Goal: Check status: Check status

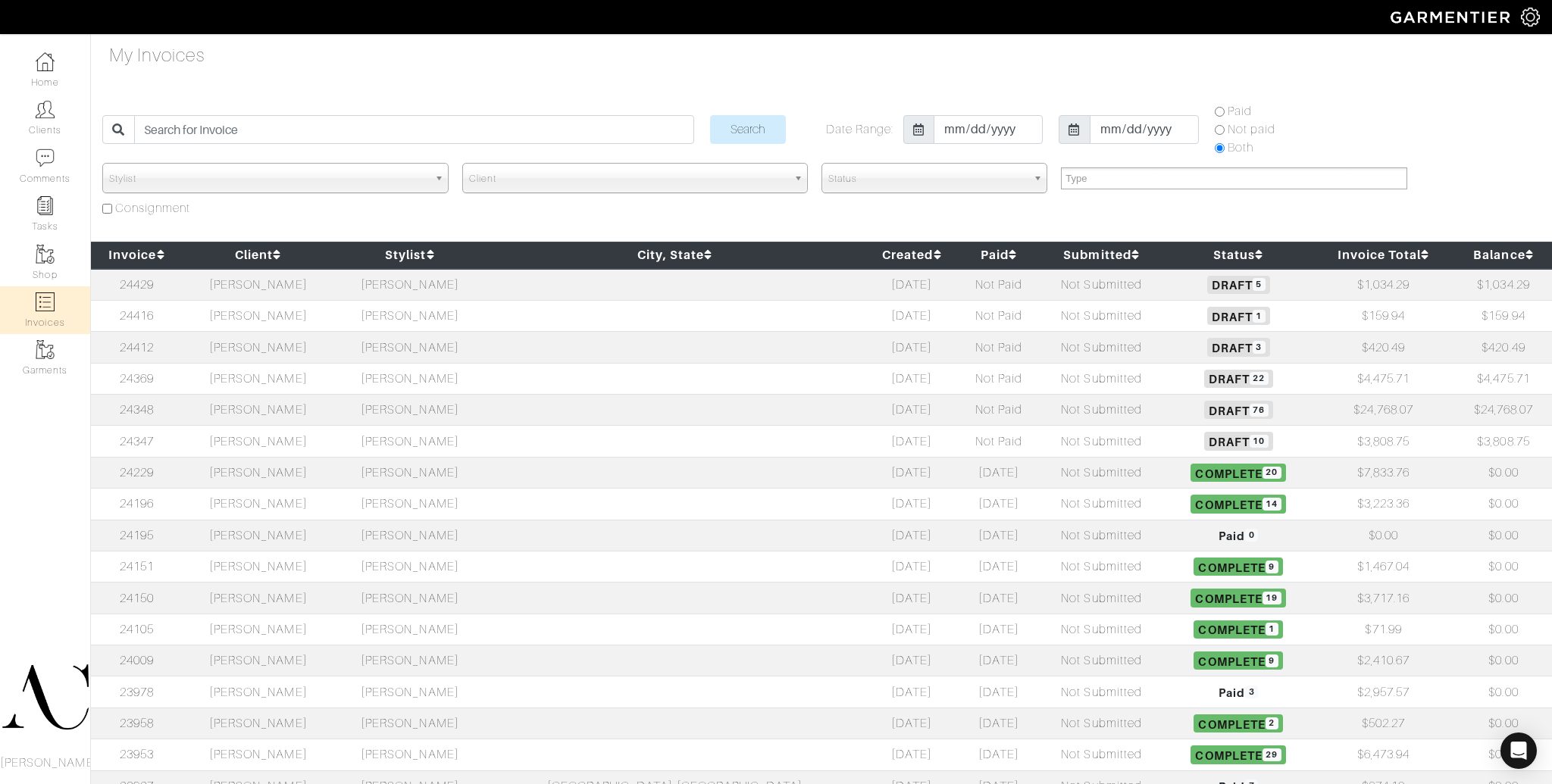
select select
click at [305, 405] on td "[PERSON_NAME]" at bounding box center [258, 409] width 152 height 31
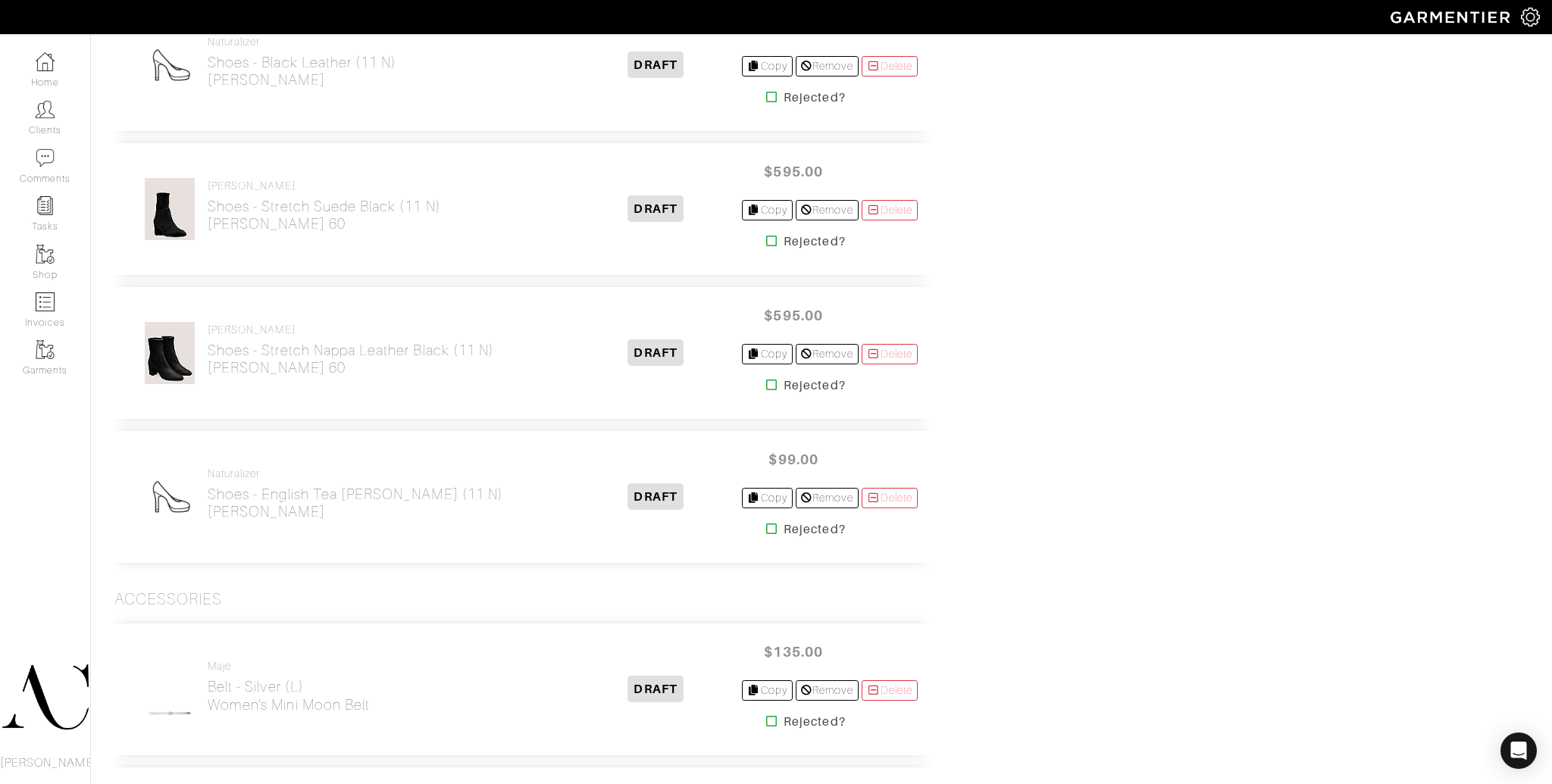
scroll to position [9354, 0]
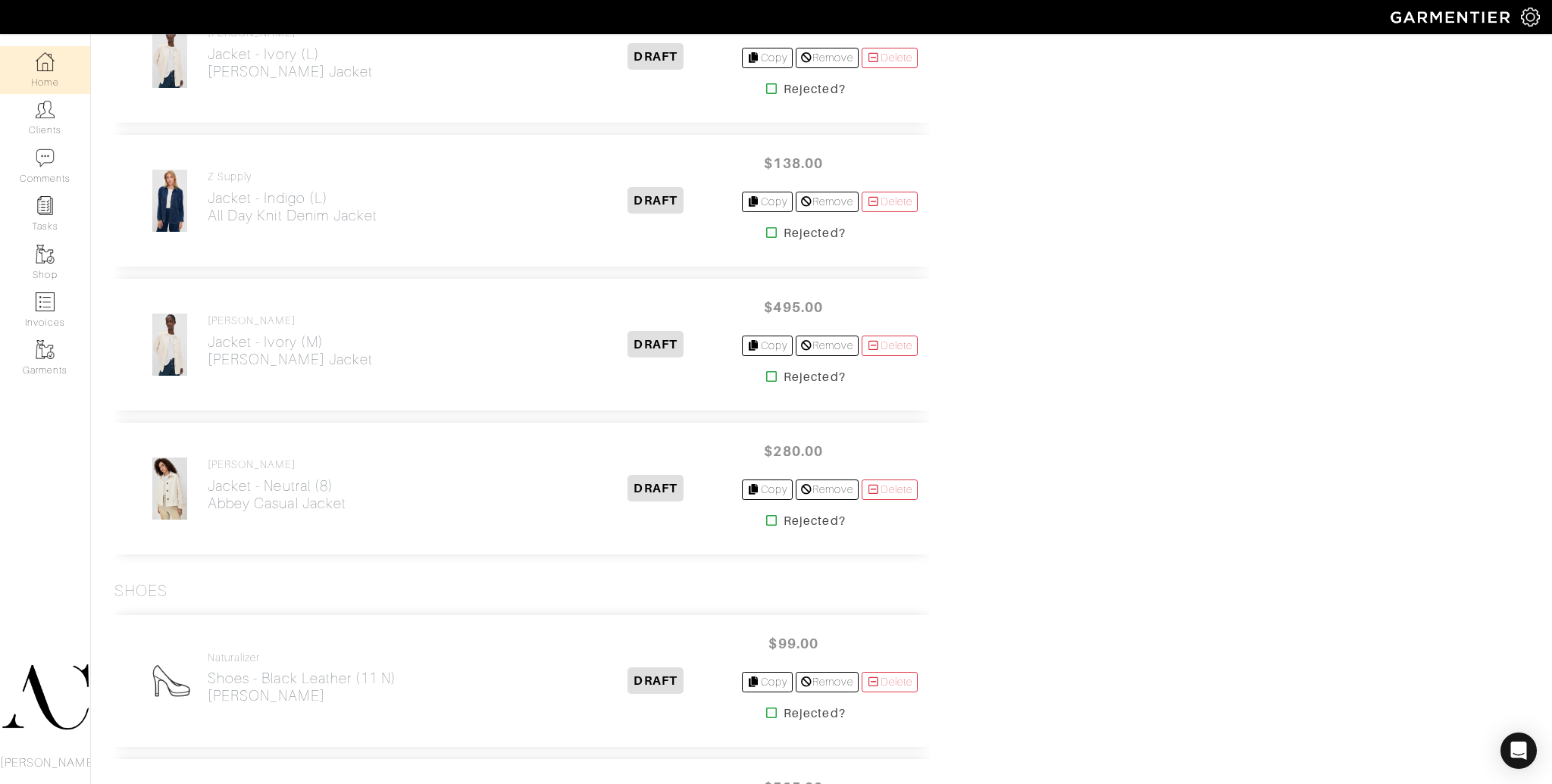
click at [35, 70] on link "Home" at bounding box center [45, 70] width 91 height 48
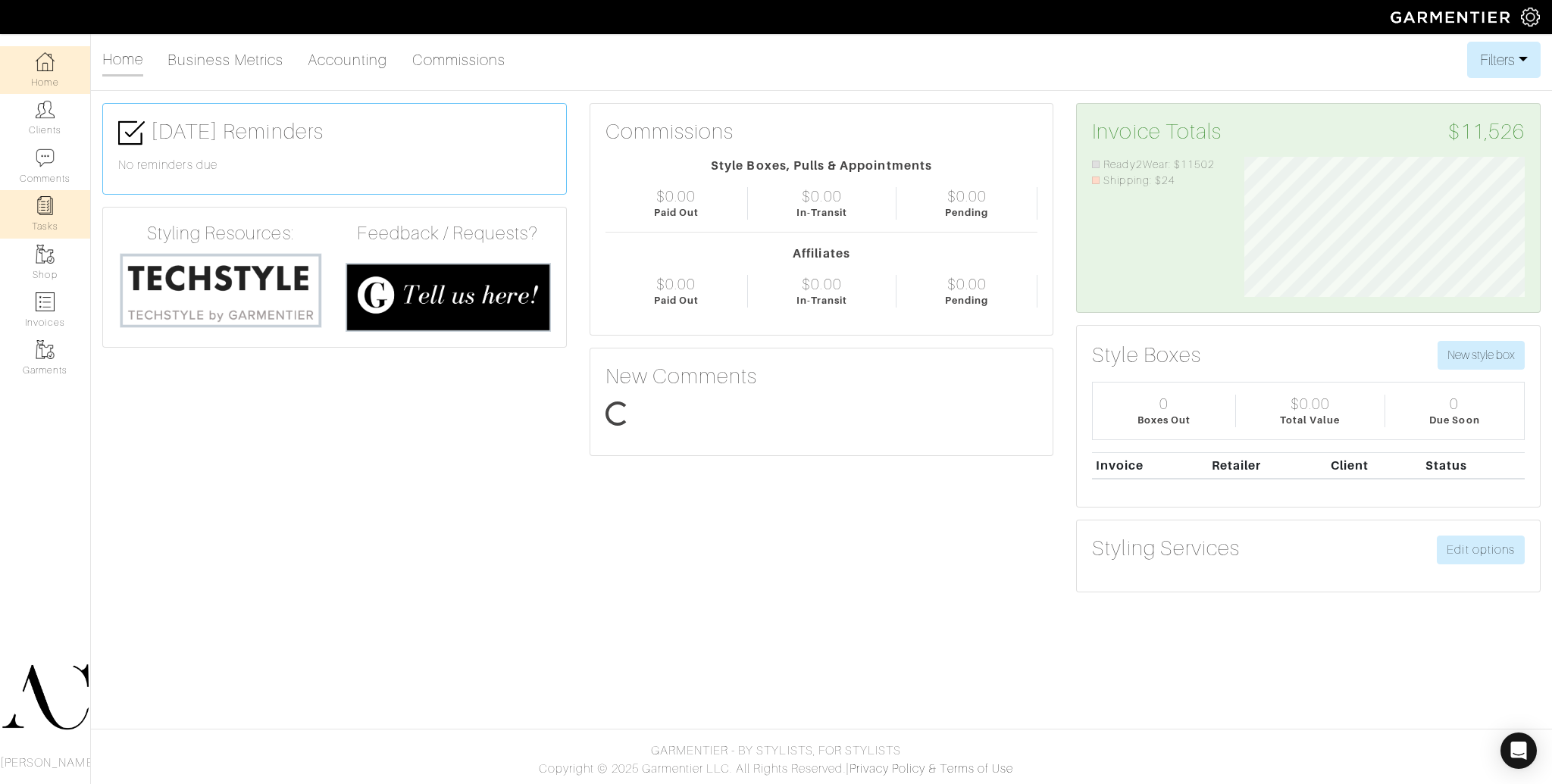
scroll to position [140, 303]
click at [47, 291] on link "Invoices" at bounding box center [45, 309] width 91 height 48
select select
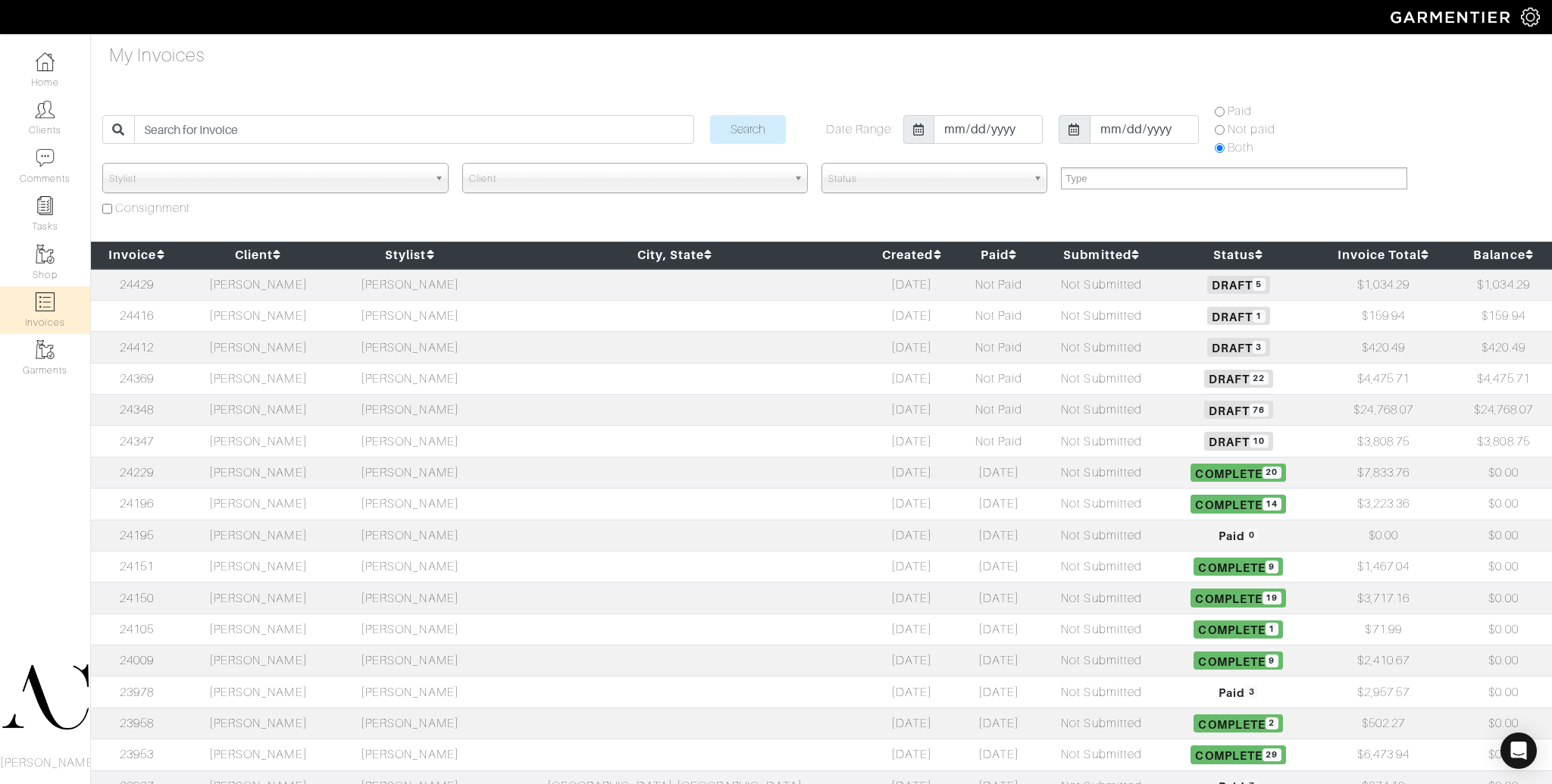
click at [334, 468] on td "[PERSON_NAME]" at bounding box center [258, 472] width 152 height 31
select select
click at [297, 437] on td "[PERSON_NAME]" at bounding box center [258, 441] width 152 height 31
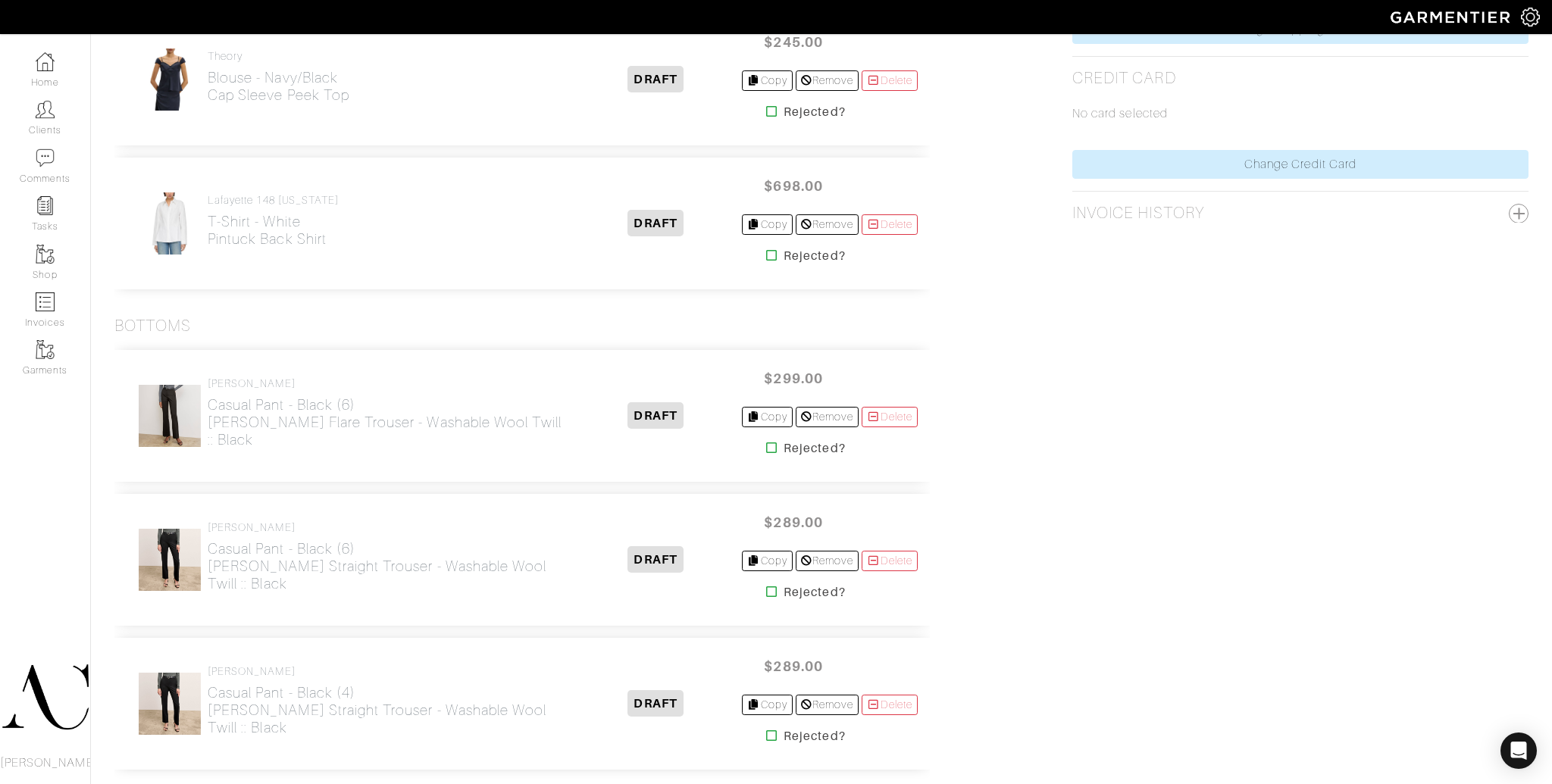
scroll to position [947, 0]
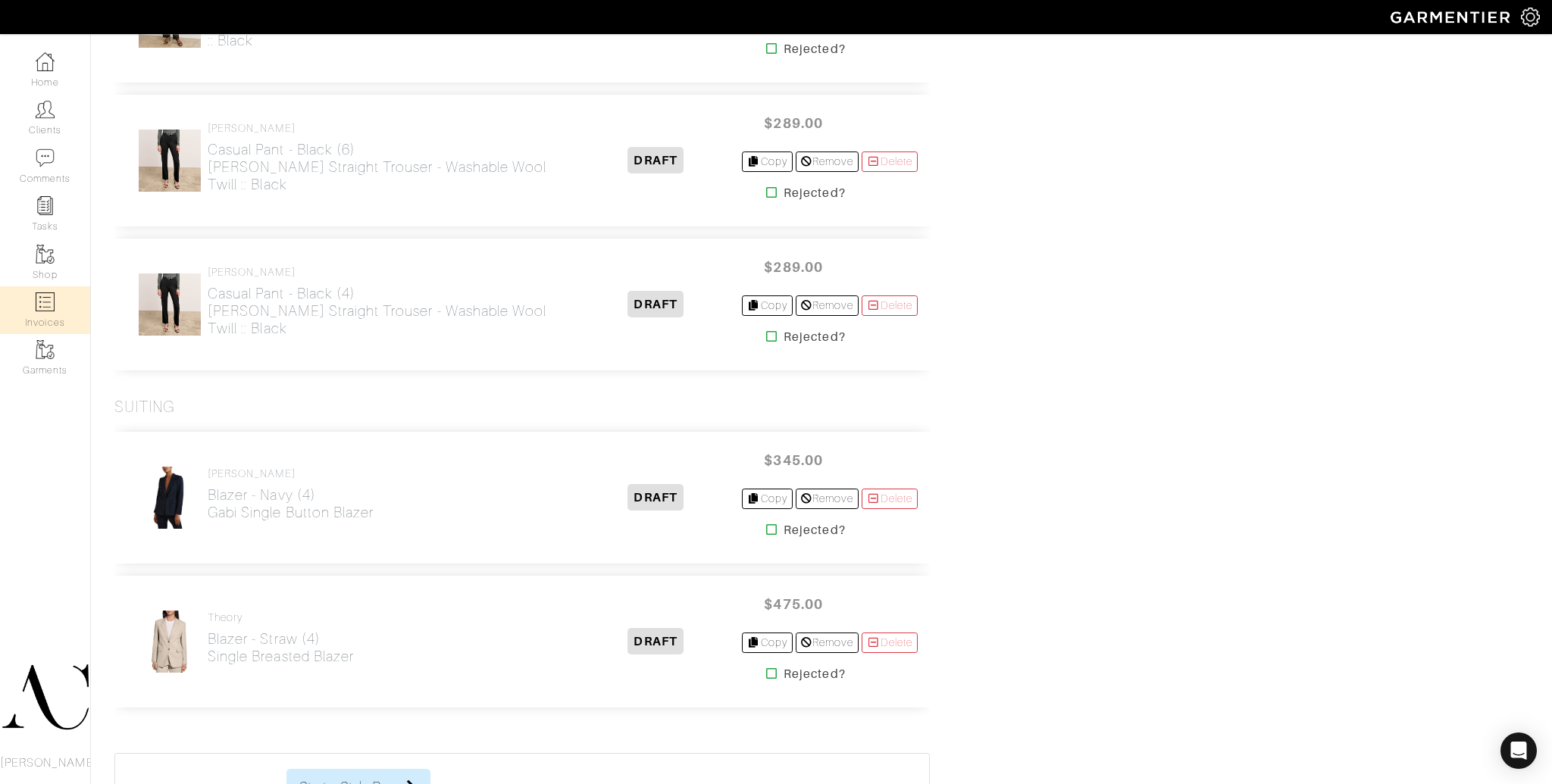
click at [55, 297] on link "Invoices" at bounding box center [45, 309] width 91 height 48
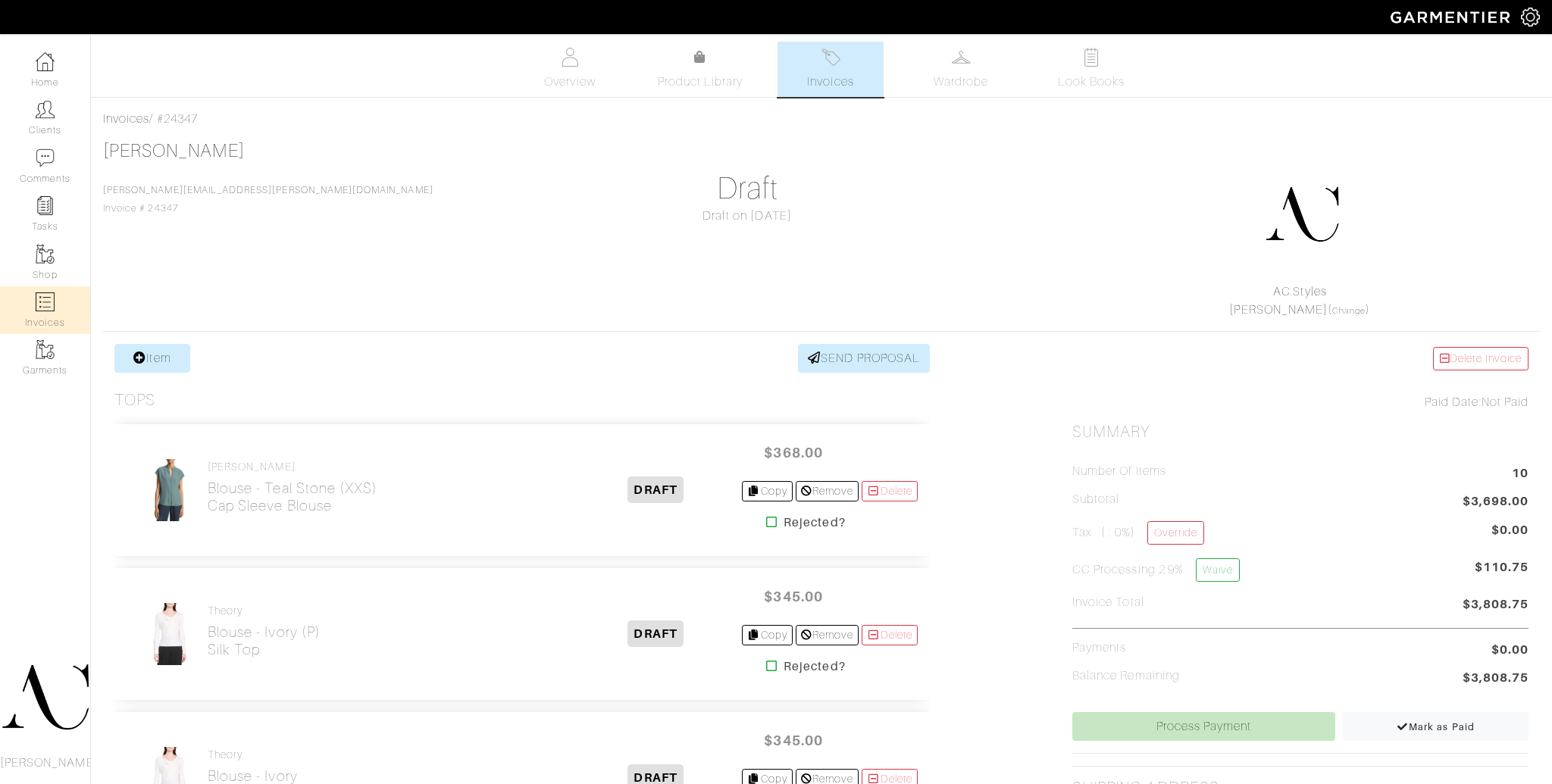
select select
